Goal: Use online tool/utility: Utilize a website feature to perform a specific function

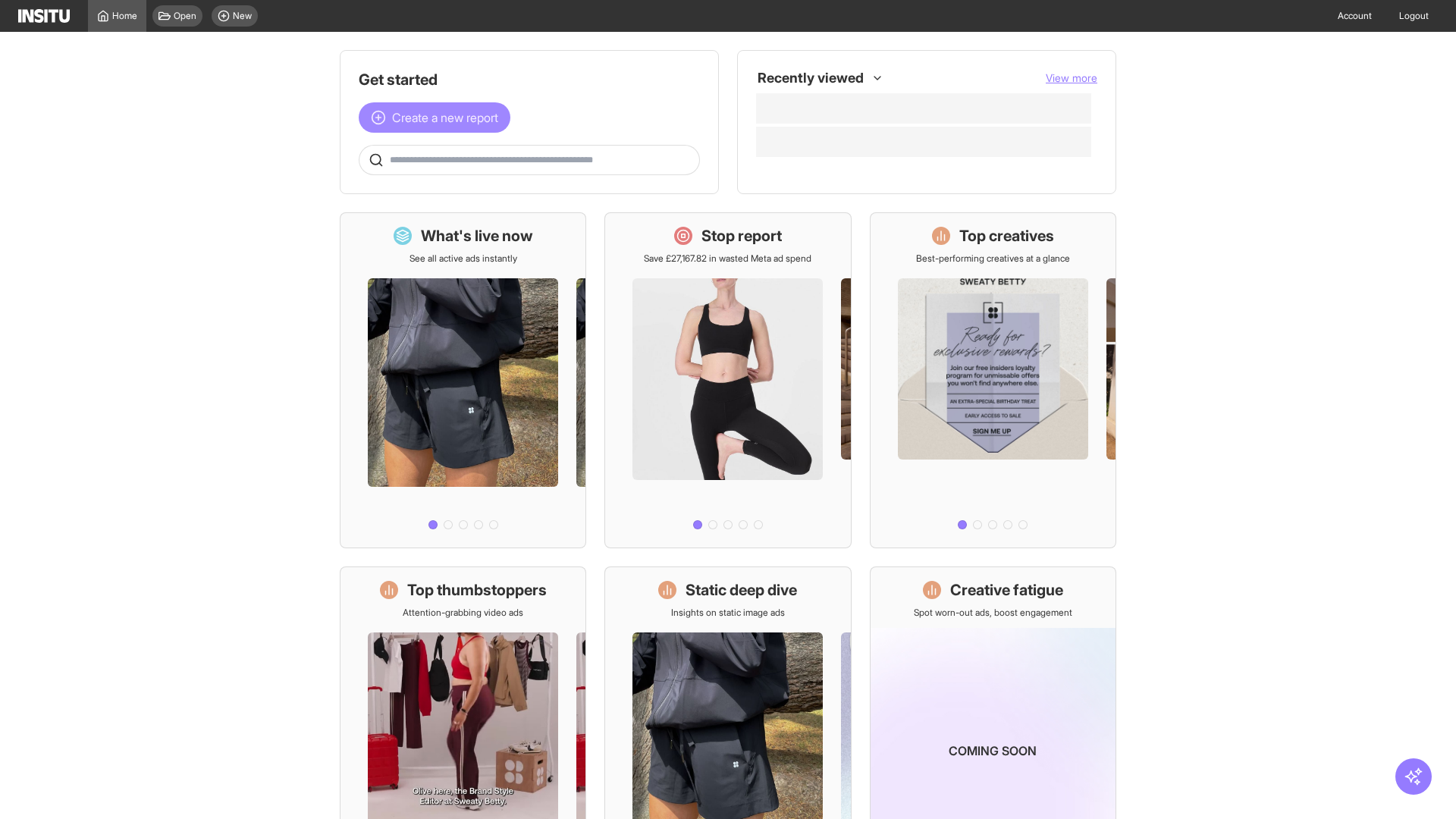
click at [438, 117] on span "Create a new report" at bounding box center [445, 117] width 106 height 18
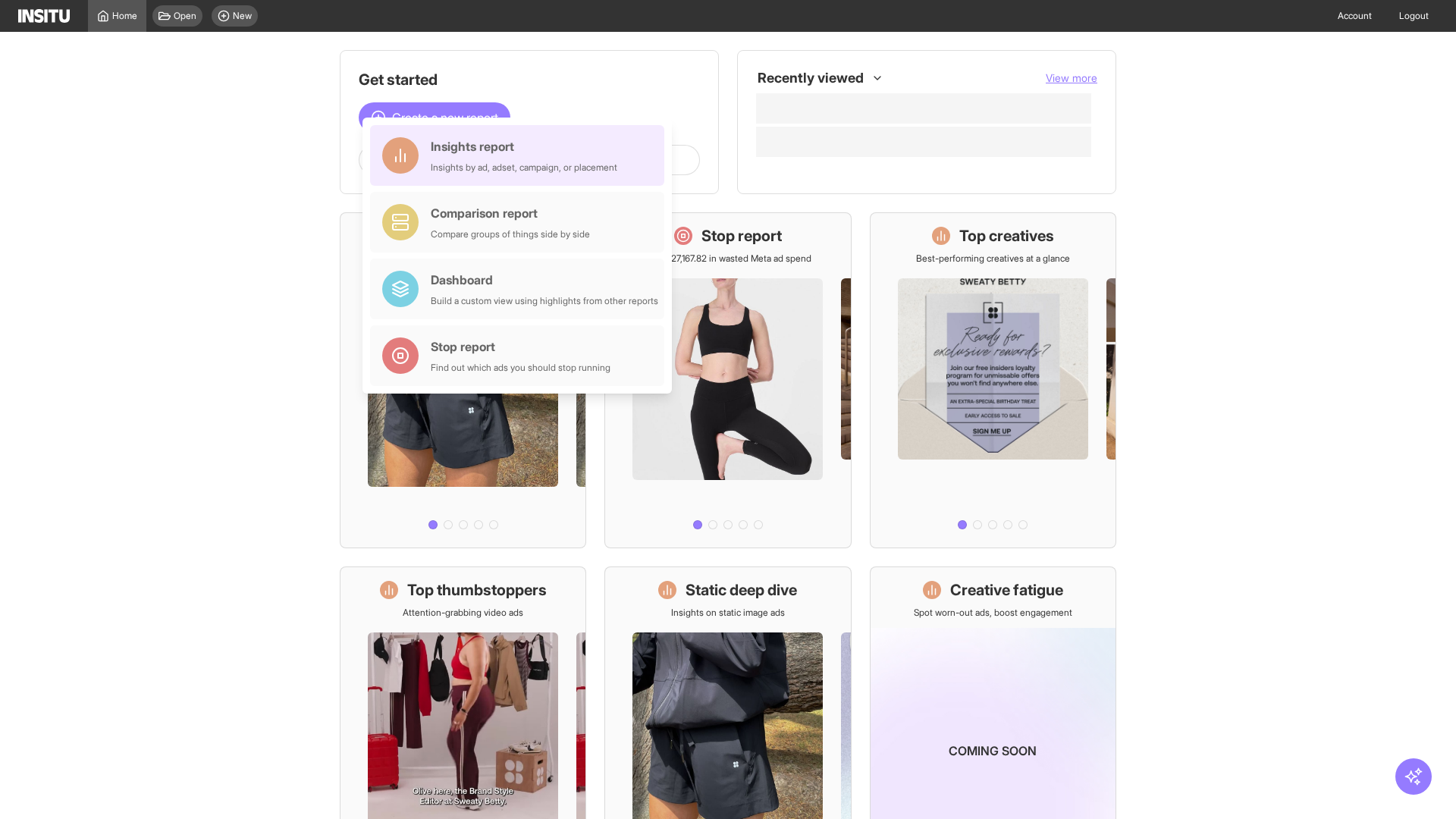
click at [521, 156] on div "Insights report Insights by ad, adset, campaign, or placement" at bounding box center [524, 155] width 187 height 36
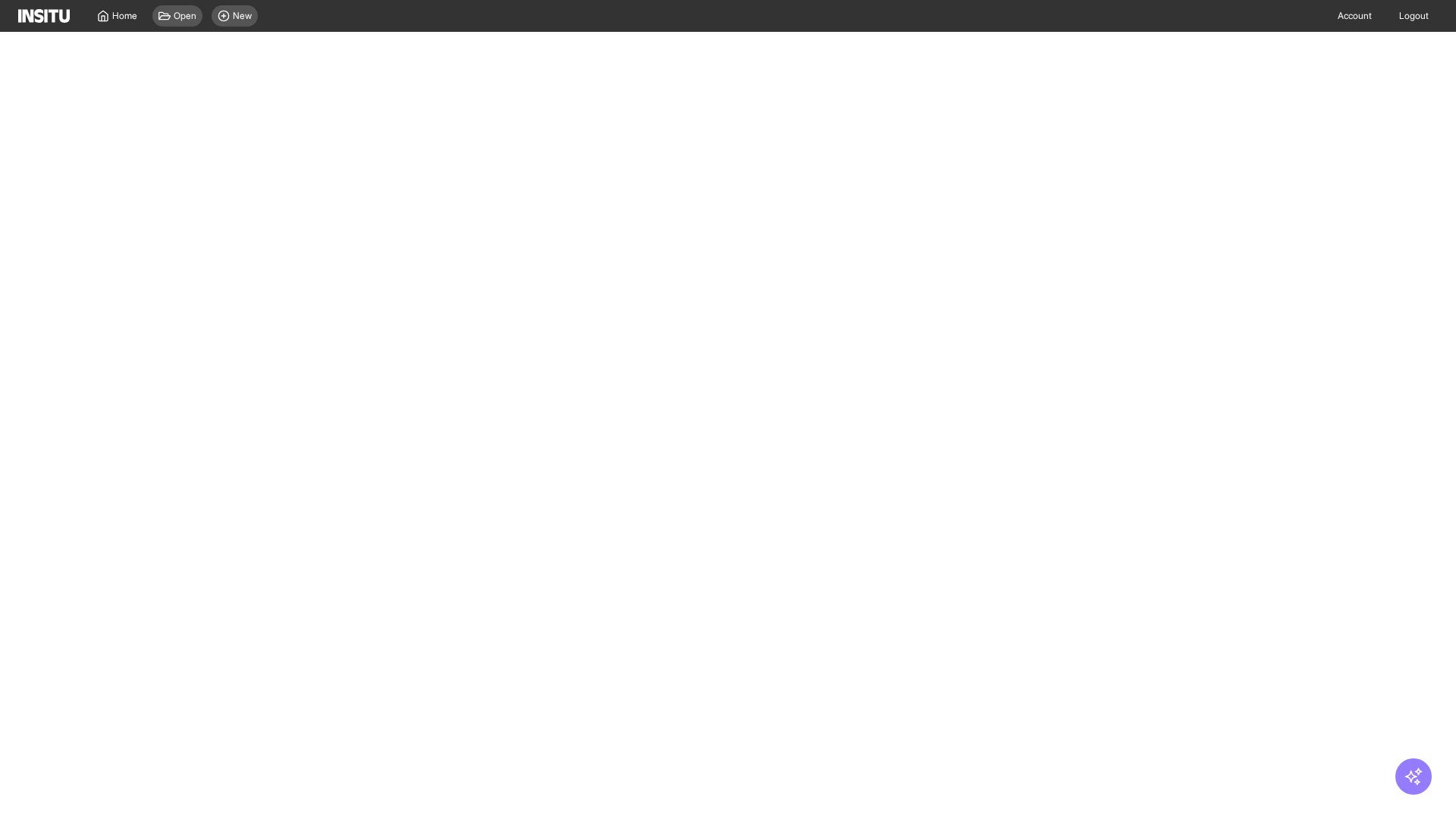
select select "**"
